Goal: Find specific page/section: Find specific page/section

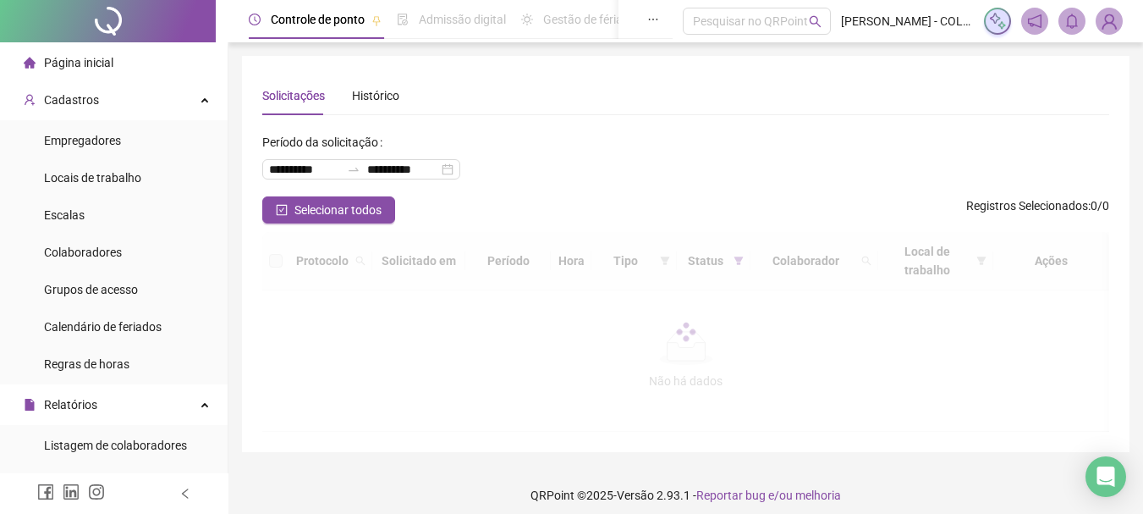
scroll to position [629, 0]
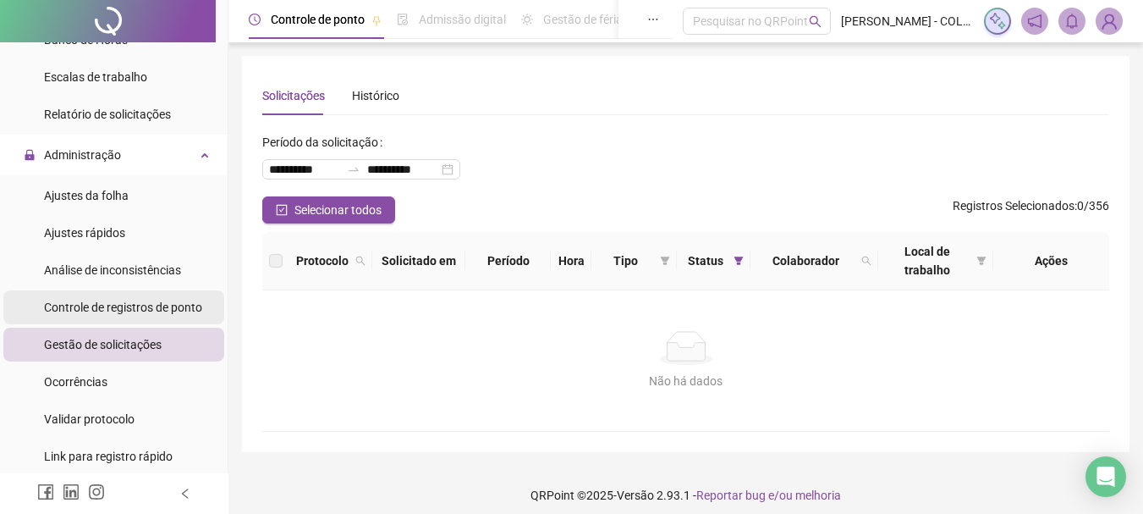
click at [97, 307] on span "Controle de registros de ponto" at bounding box center [123, 307] width 158 height 14
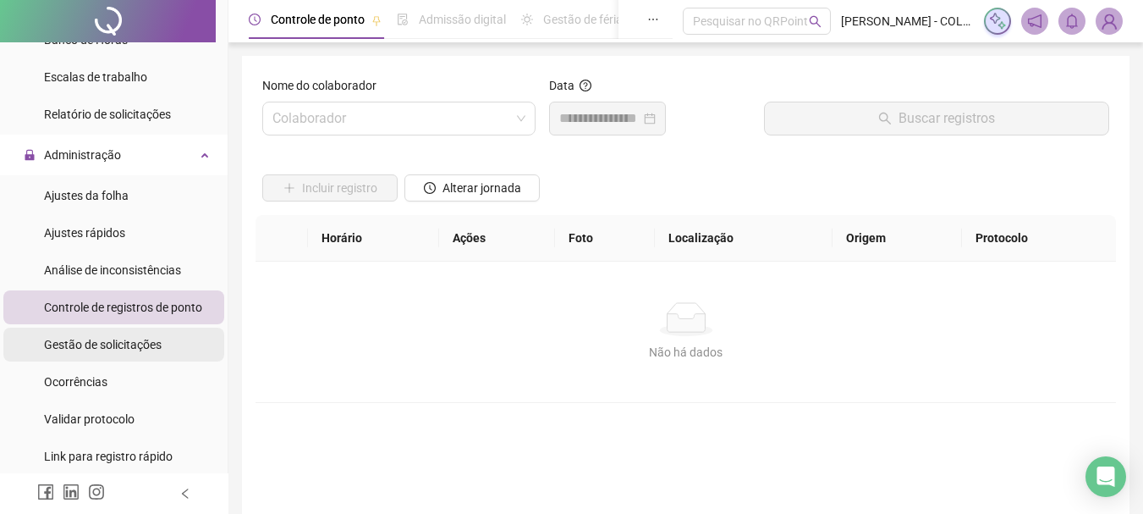
click at [126, 338] on span "Gestão de solicitações" at bounding box center [103, 345] width 118 height 14
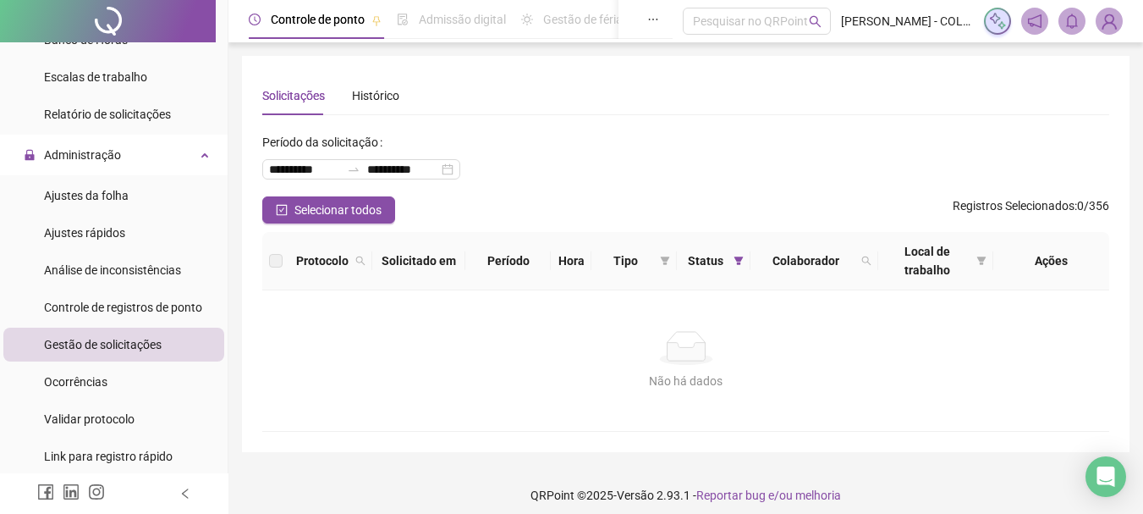
click at [492, 134] on div "**********" at bounding box center [685, 163] width 847 height 68
